Goal: Transaction & Acquisition: Download file/media

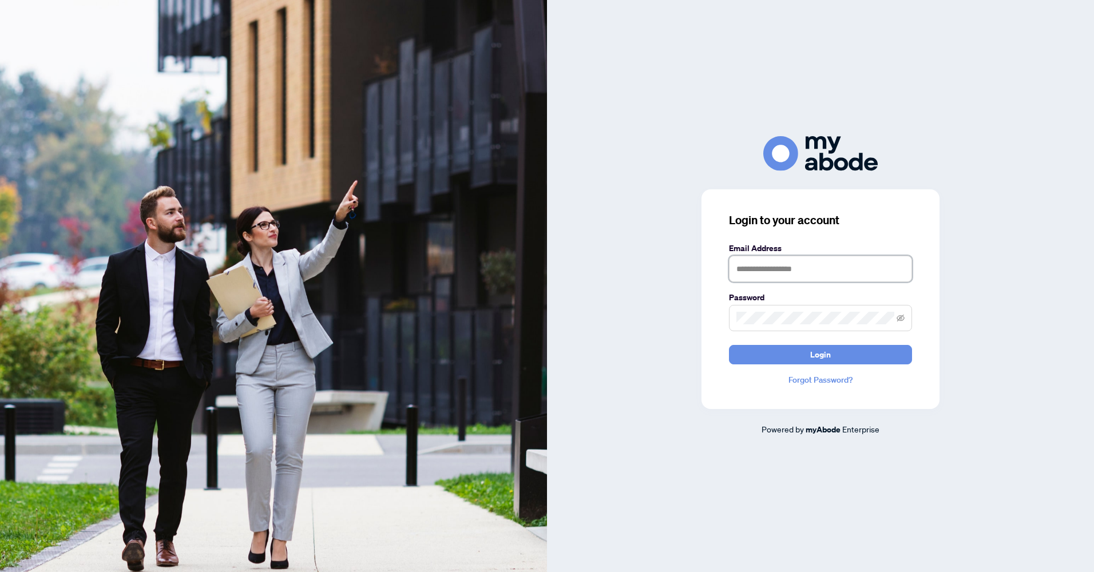
click at [783, 269] on input "text" at bounding box center [820, 269] width 183 height 26
type input "**********"
click at [729, 345] on button "Login" at bounding box center [820, 354] width 183 height 19
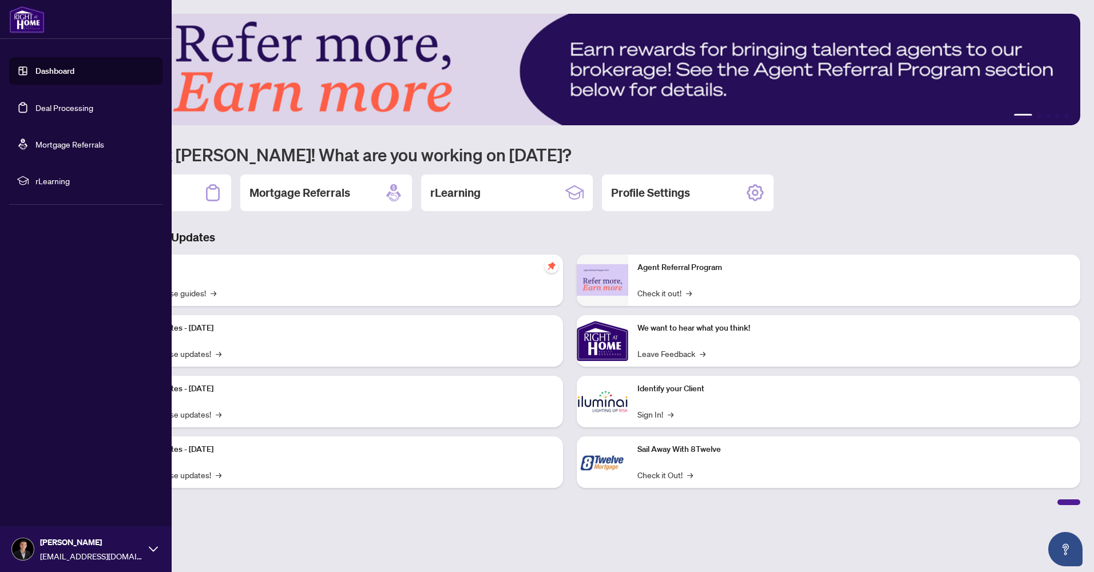
click at [64, 106] on link "Deal Processing" at bounding box center [64, 107] width 58 height 10
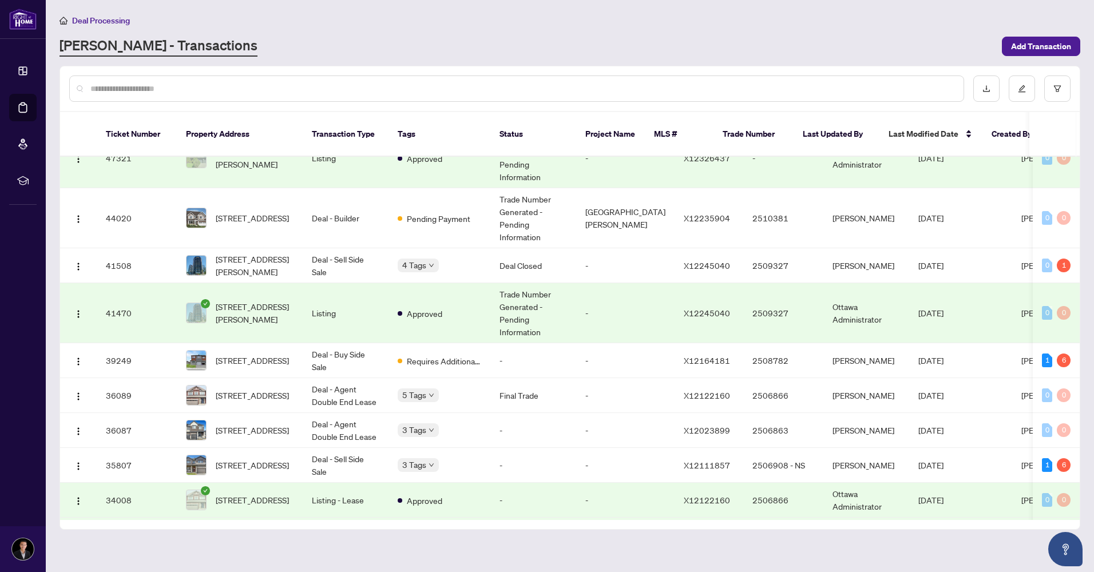
scroll to position [114, 0]
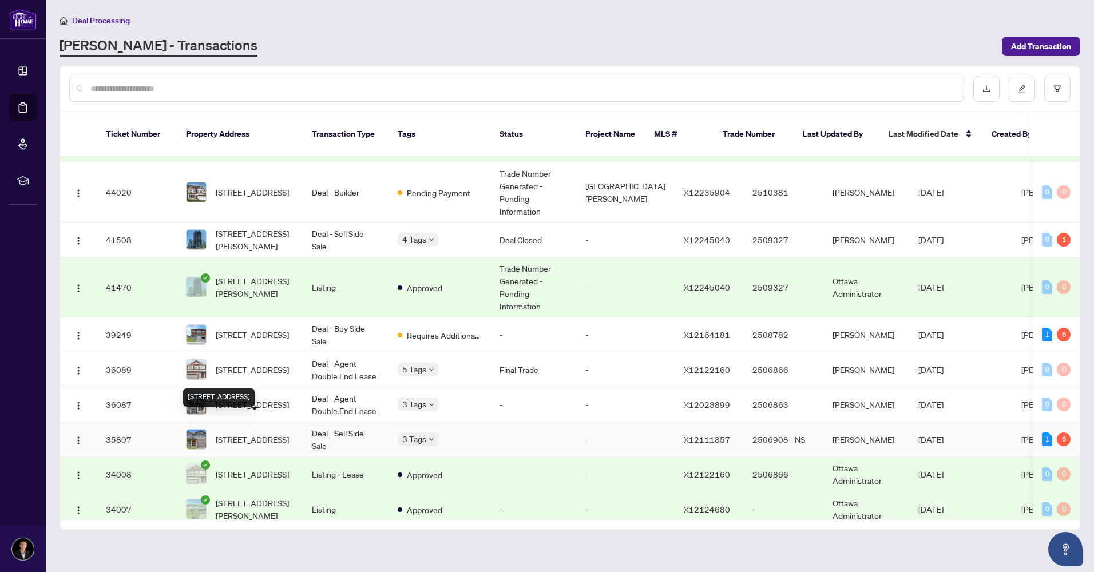
click at [244, 433] on span "[STREET_ADDRESS]" at bounding box center [252, 439] width 73 height 13
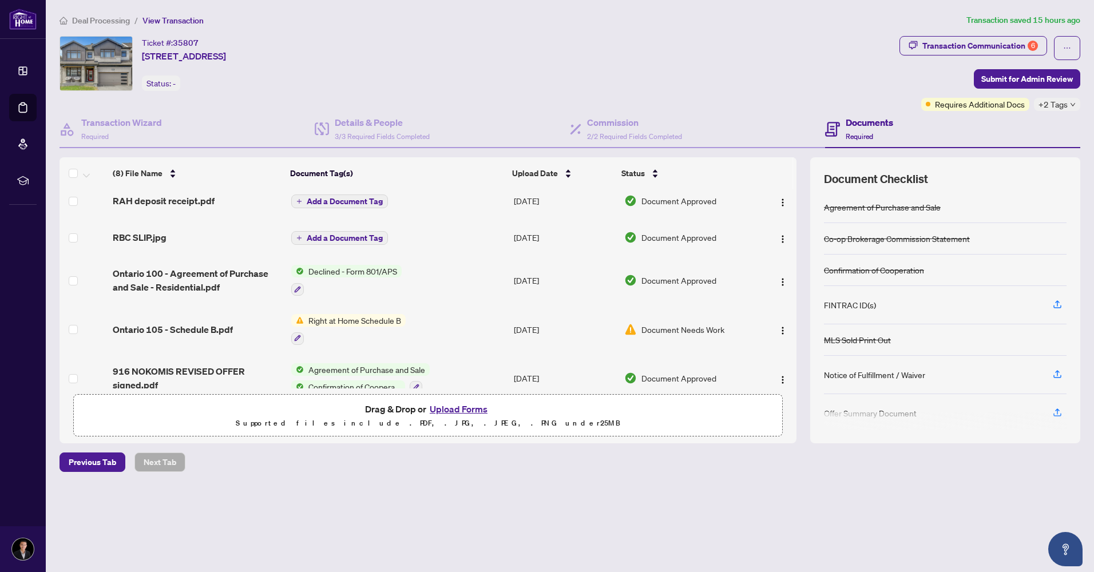
scroll to position [43, 0]
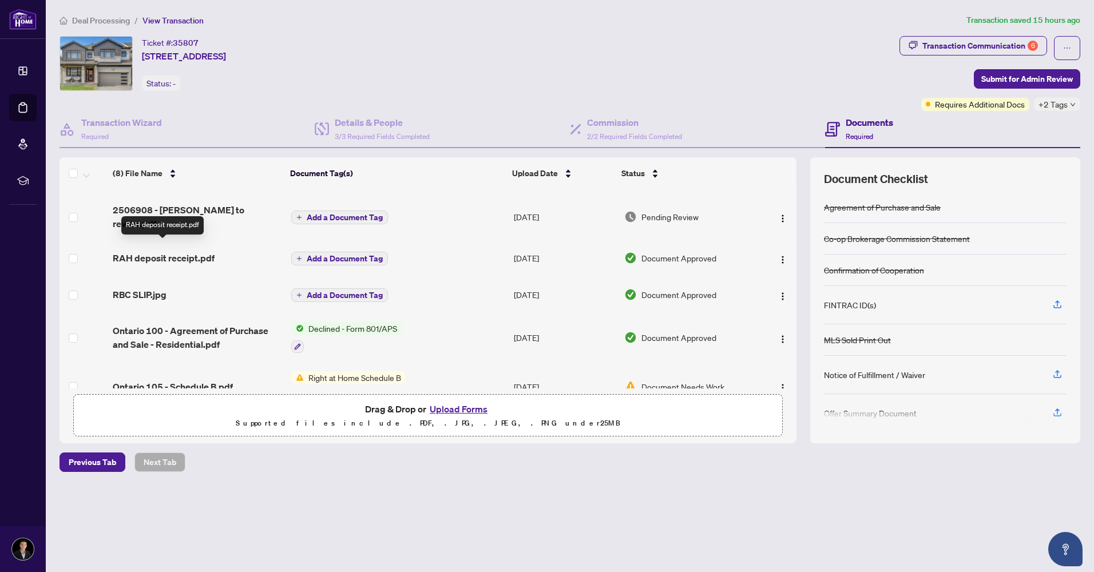
click at [164, 251] on span "RAH deposit receipt.pdf" at bounding box center [164, 258] width 102 height 14
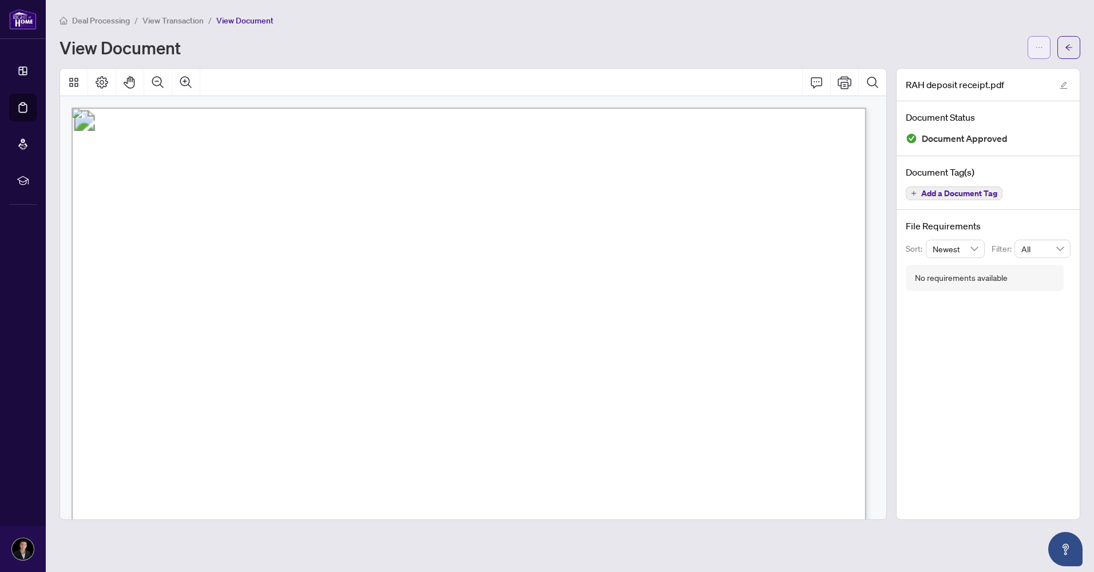
click at [1038, 46] on icon "ellipsis" at bounding box center [1039, 47] width 8 height 8
click at [1002, 69] on span "Download" at bounding box center [997, 72] width 87 height 13
